Goal: Transaction & Acquisition: Download file/media

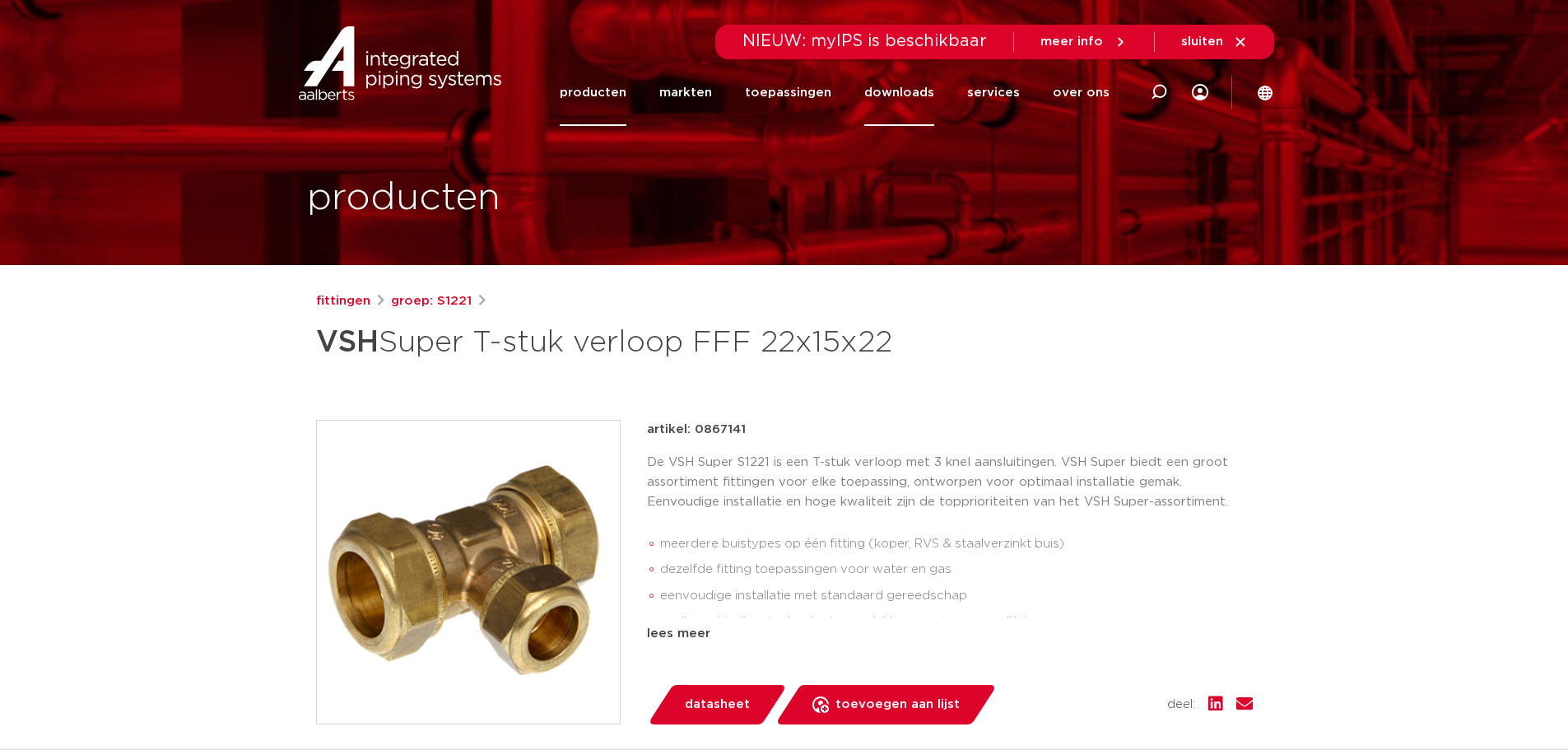
click at [906, 91] on link "downloads" at bounding box center [899, 92] width 70 height 67
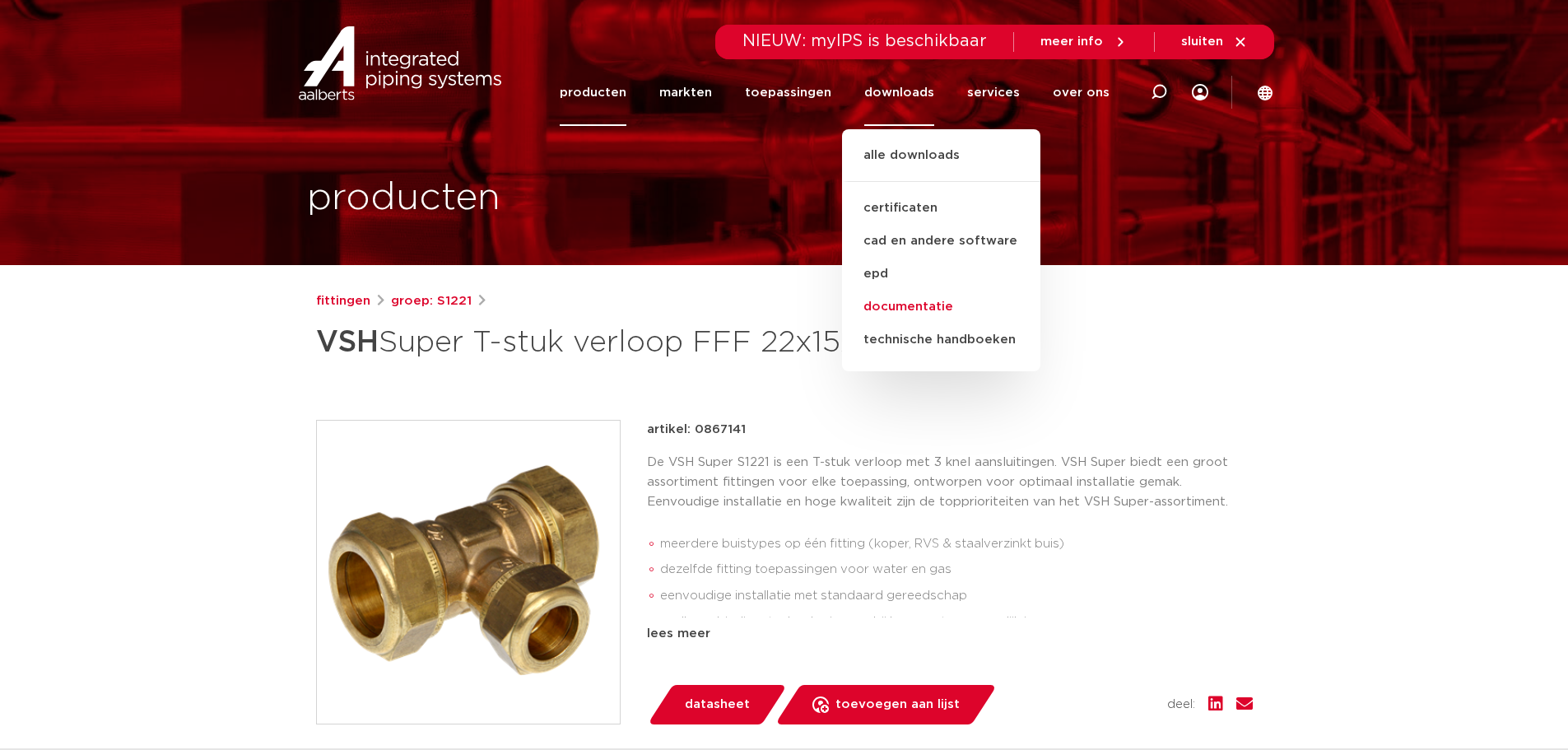
click at [897, 305] on link "documentatie" at bounding box center [941, 307] width 198 height 33
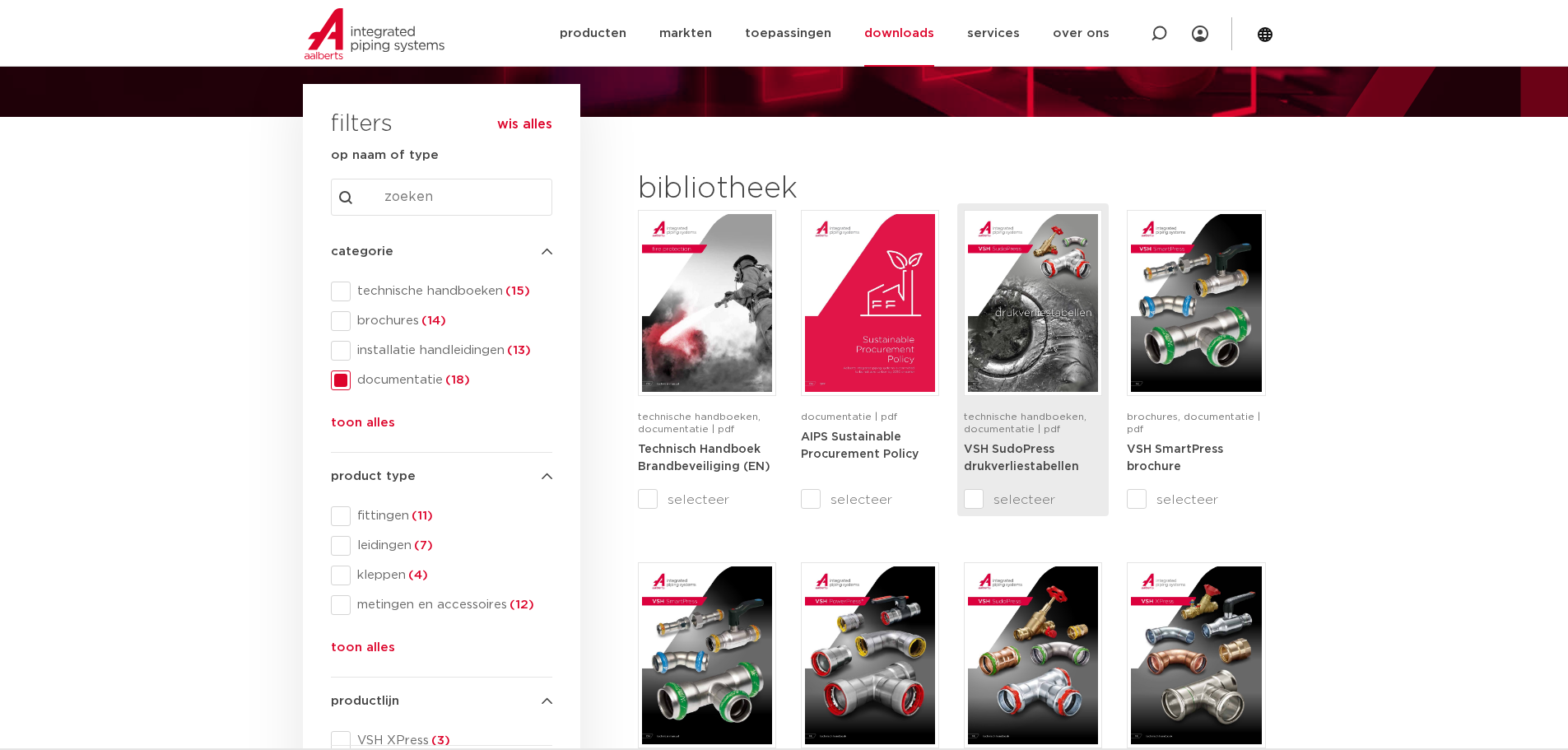
scroll to position [165, 0]
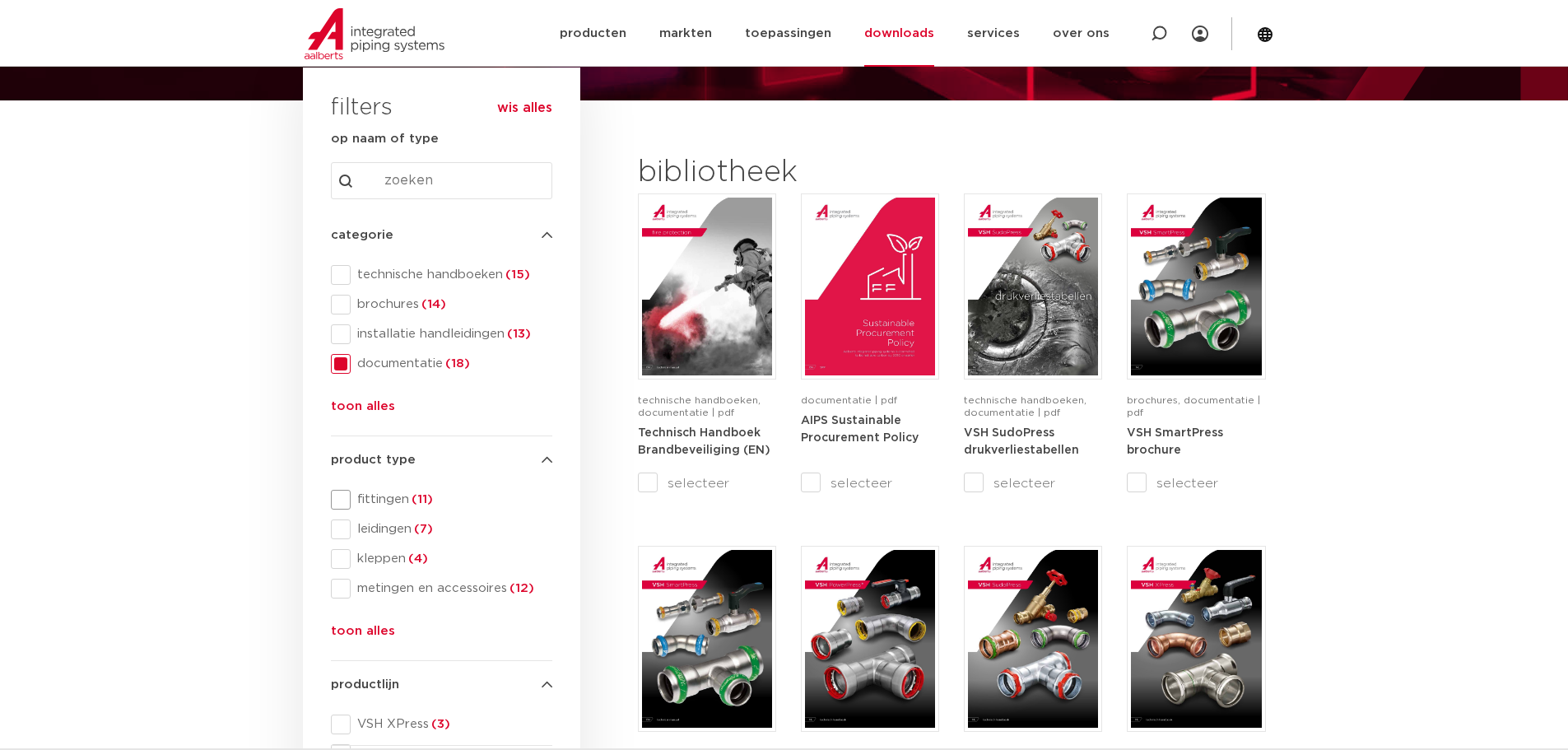
click at [347, 497] on span at bounding box center [341, 500] width 20 height 20
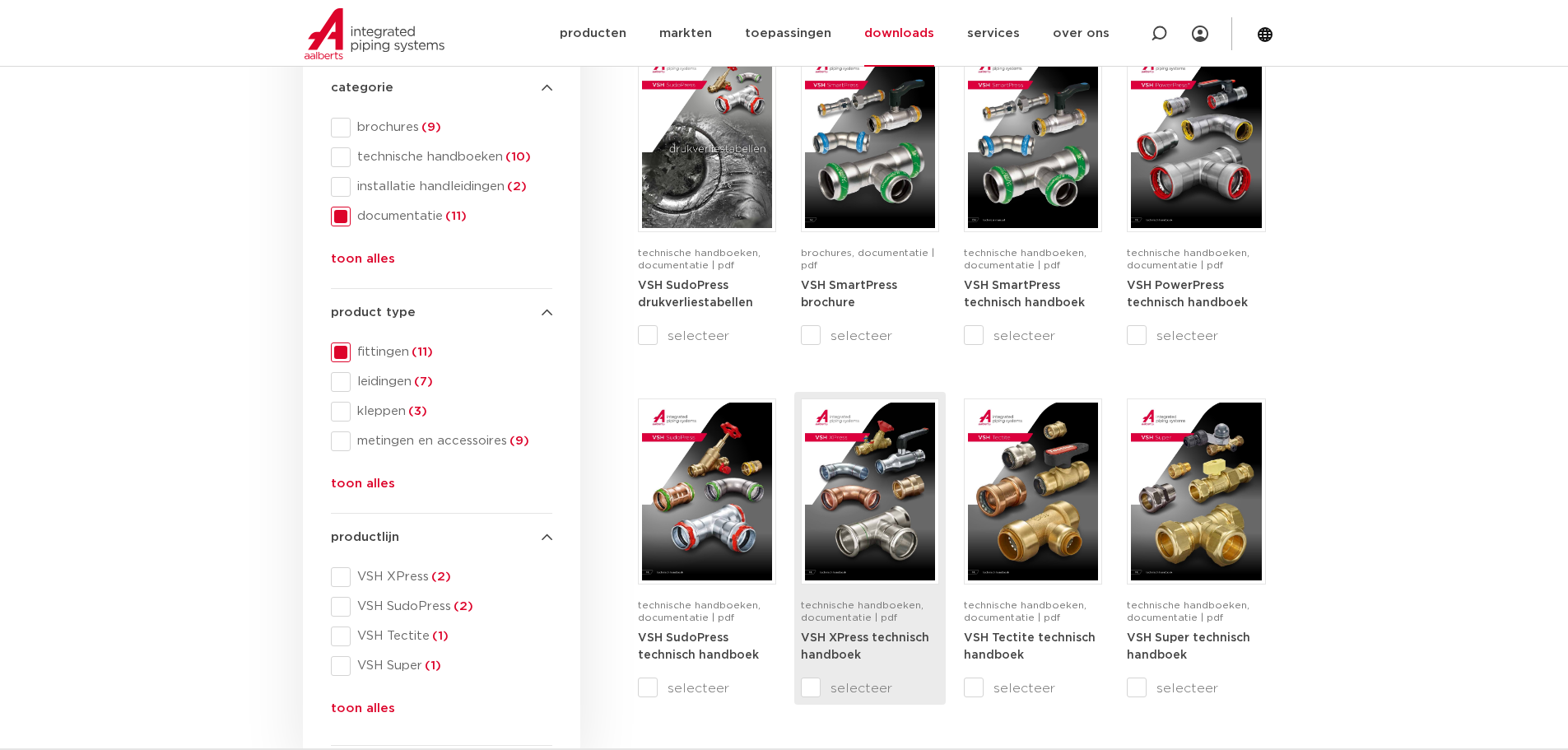
scroll to position [329, 0]
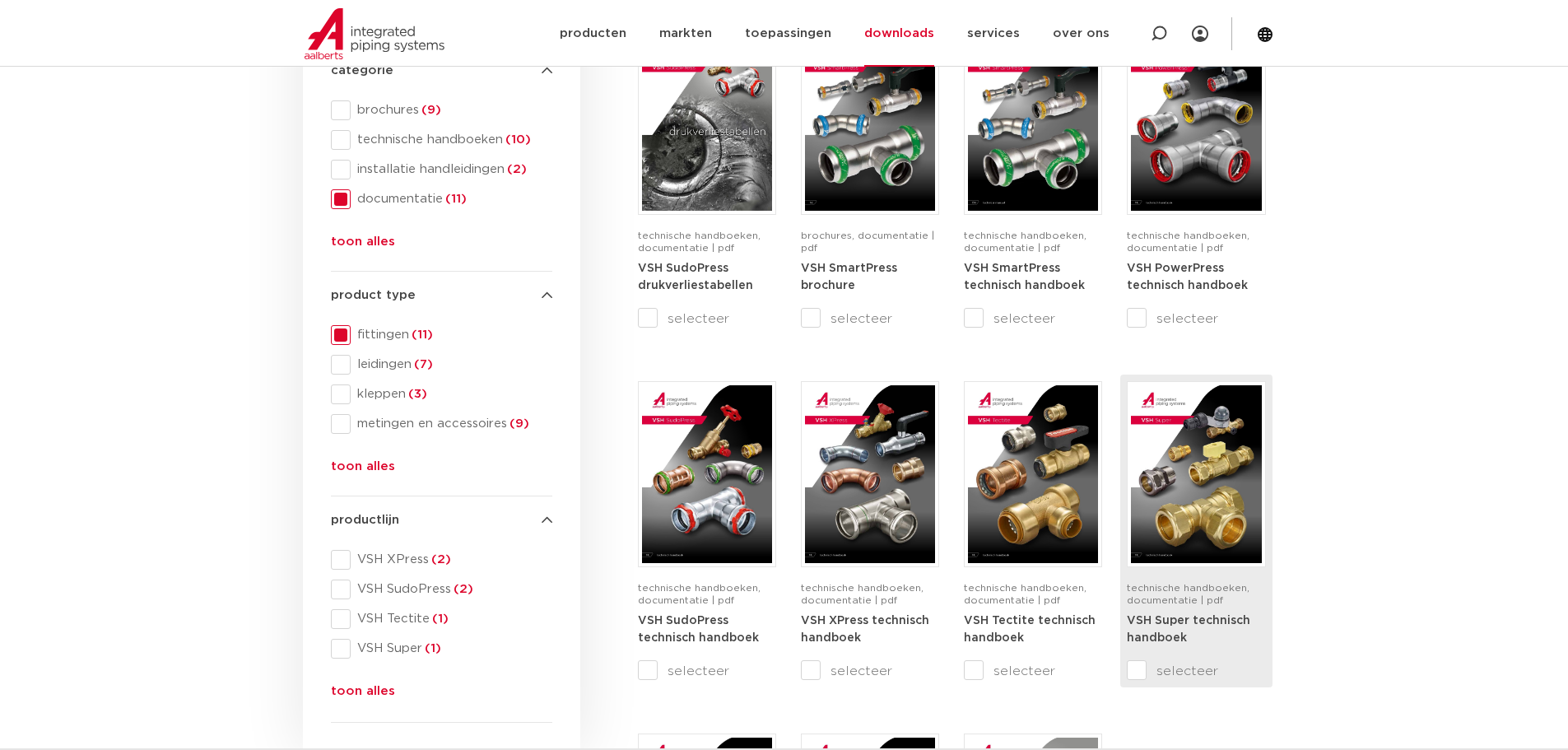
click at [1179, 630] on strong "VSH Super technisch handboek" at bounding box center [1189, 630] width 123 height 30
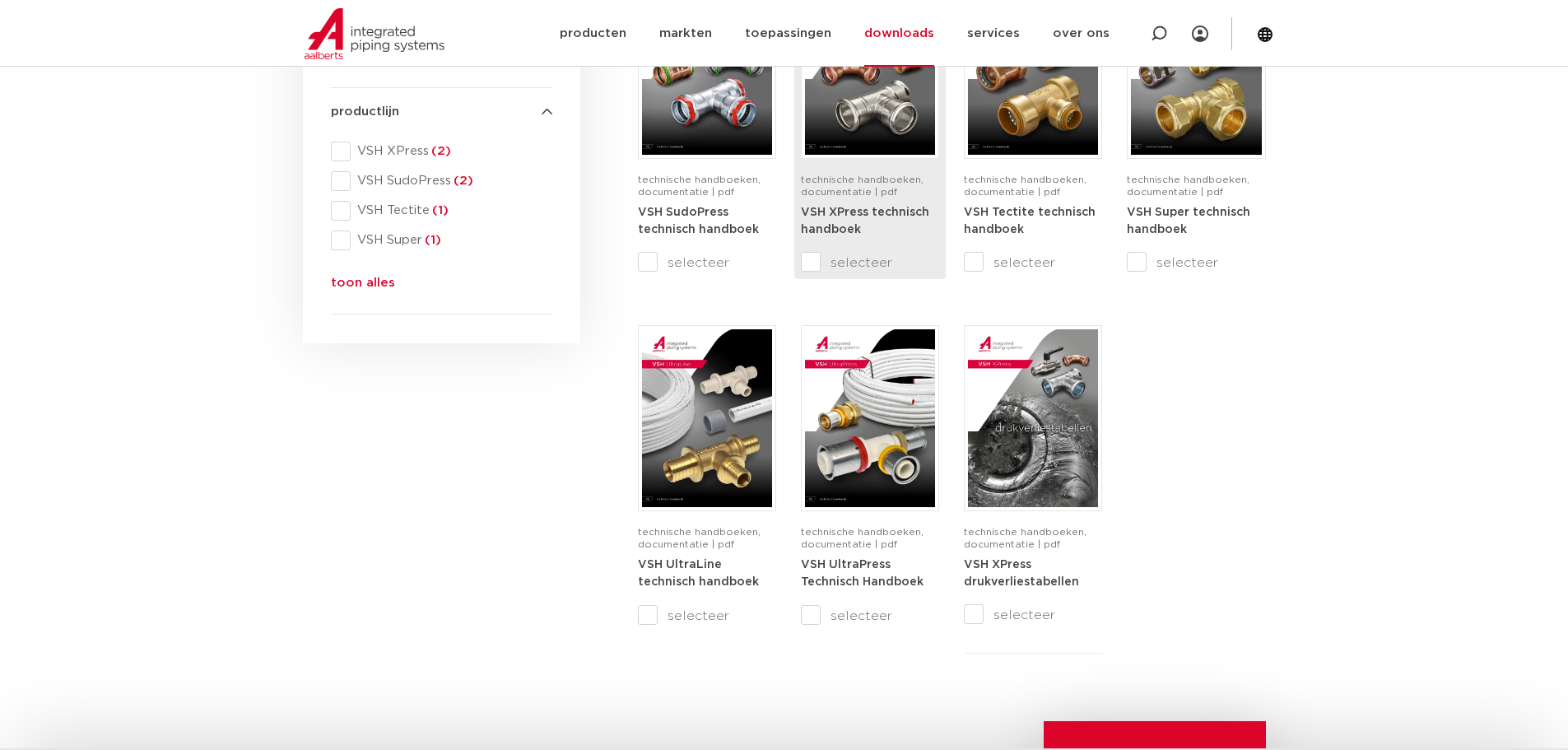
scroll to position [741, 0]
